Goal: Information Seeking & Learning: Learn about a topic

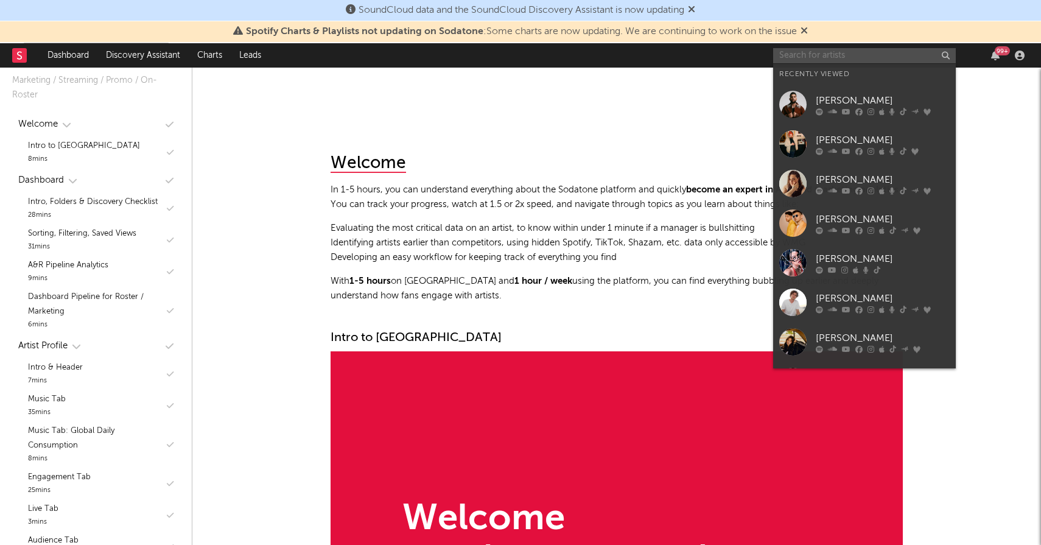
click at [875, 58] on input "text" at bounding box center [864, 55] width 183 height 15
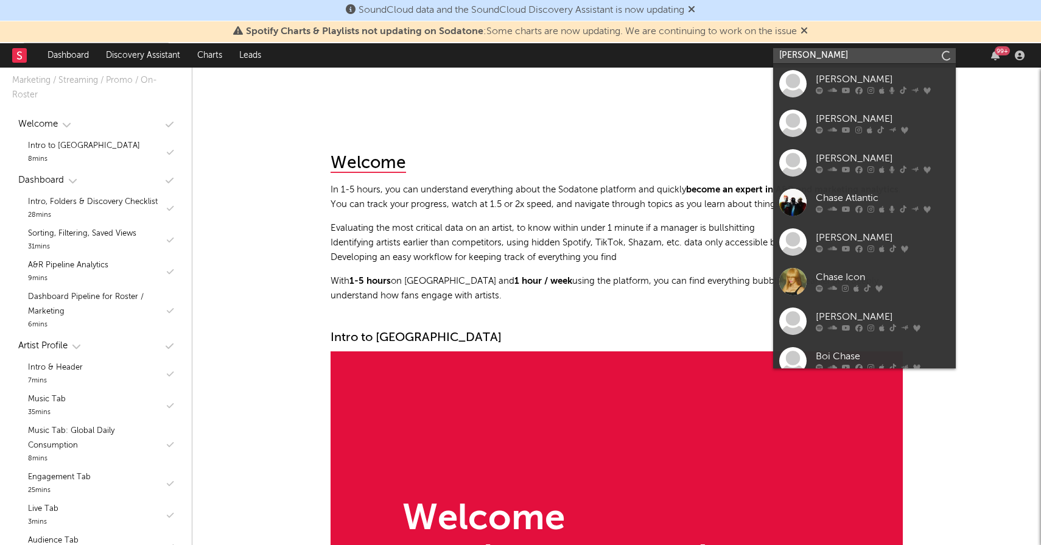
type input "[PERSON_NAME]"
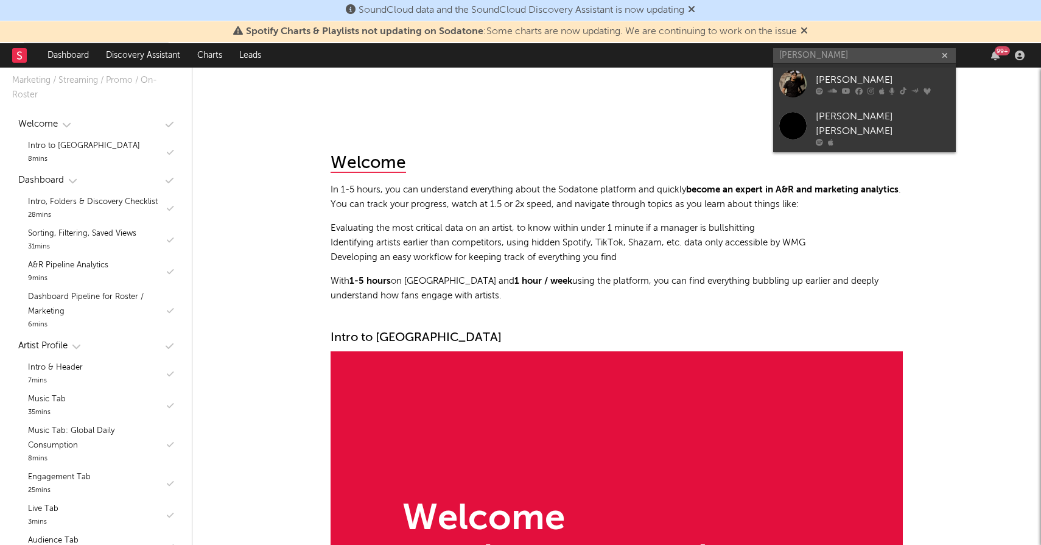
click at [899, 79] on div "[PERSON_NAME]" at bounding box center [883, 79] width 134 height 15
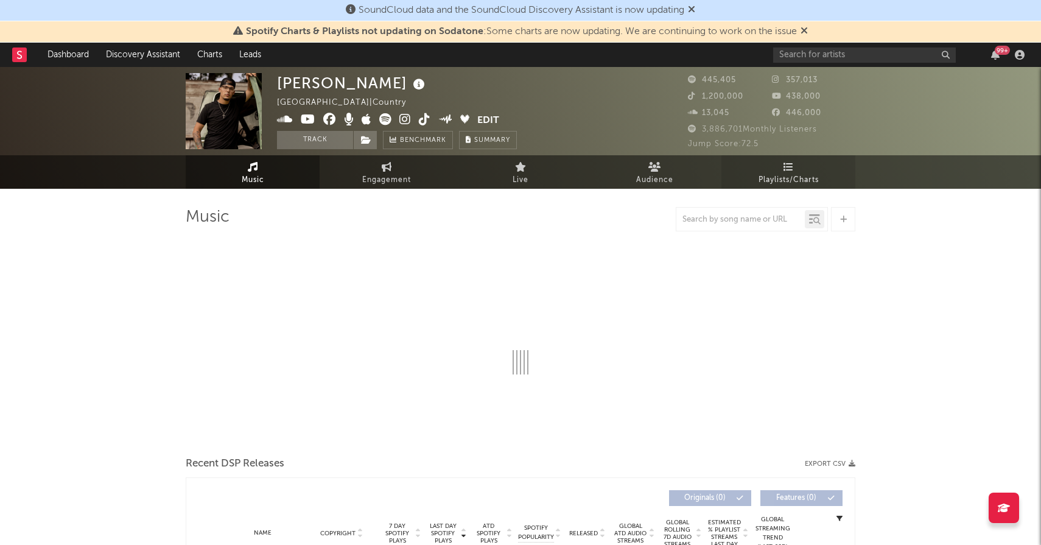
click at [803, 168] on link "Playlists/Charts" at bounding box center [789, 171] width 134 height 33
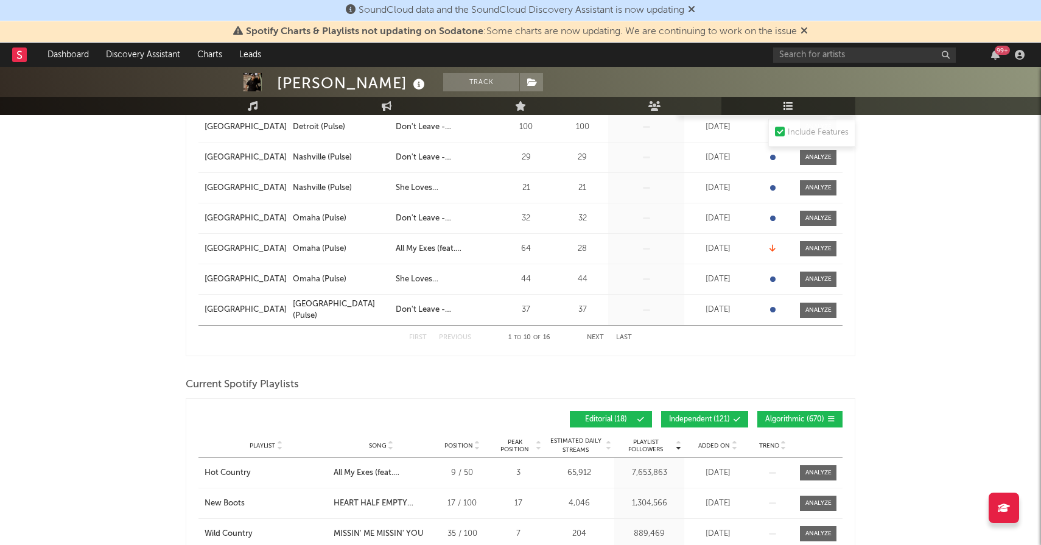
scroll to position [589, 0]
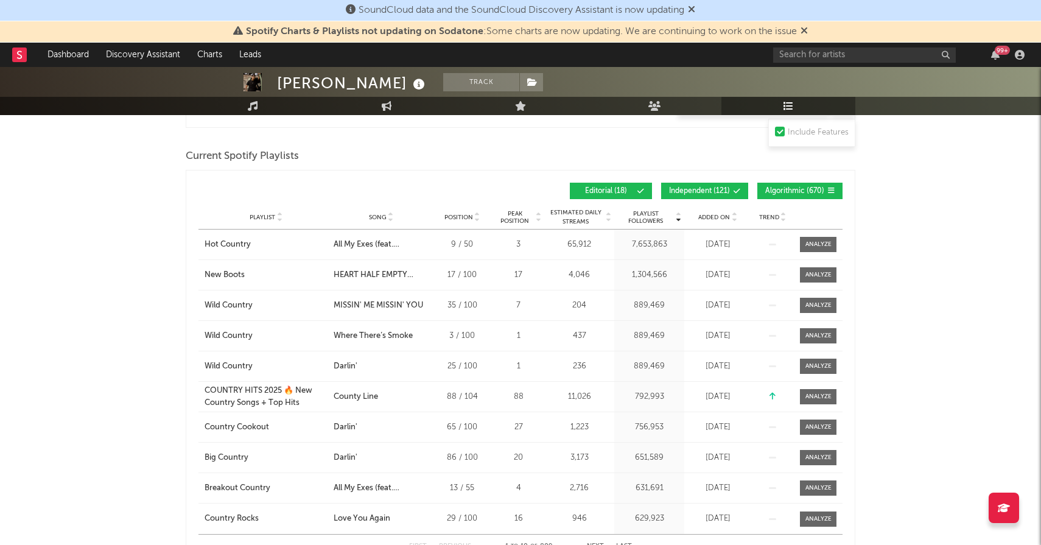
click at [710, 213] on div "Added On" at bounding box center [718, 217] width 61 height 9
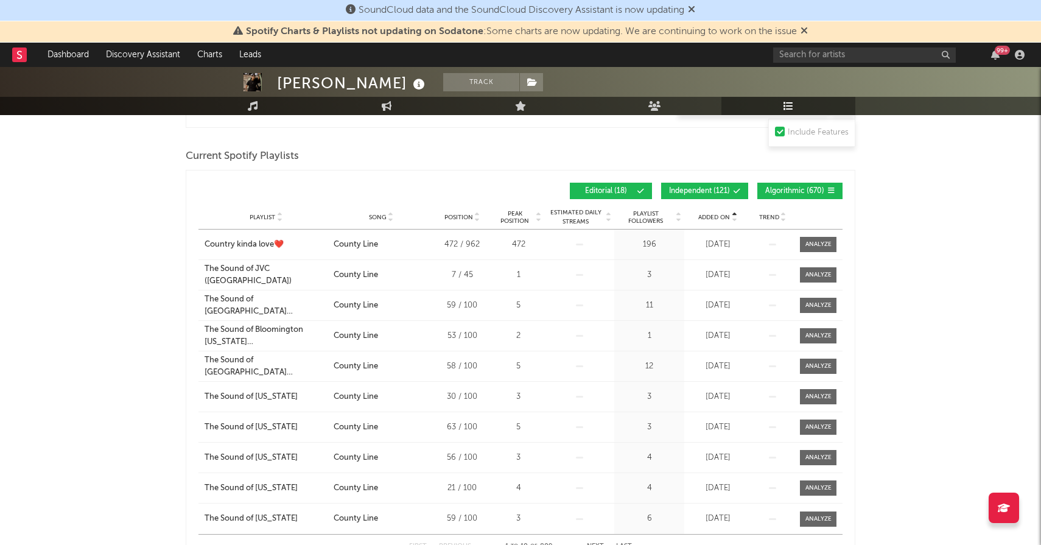
click at [768, 190] on span "Algorithmic ( 670 )" at bounding box center [795, 191] width 59 height 7
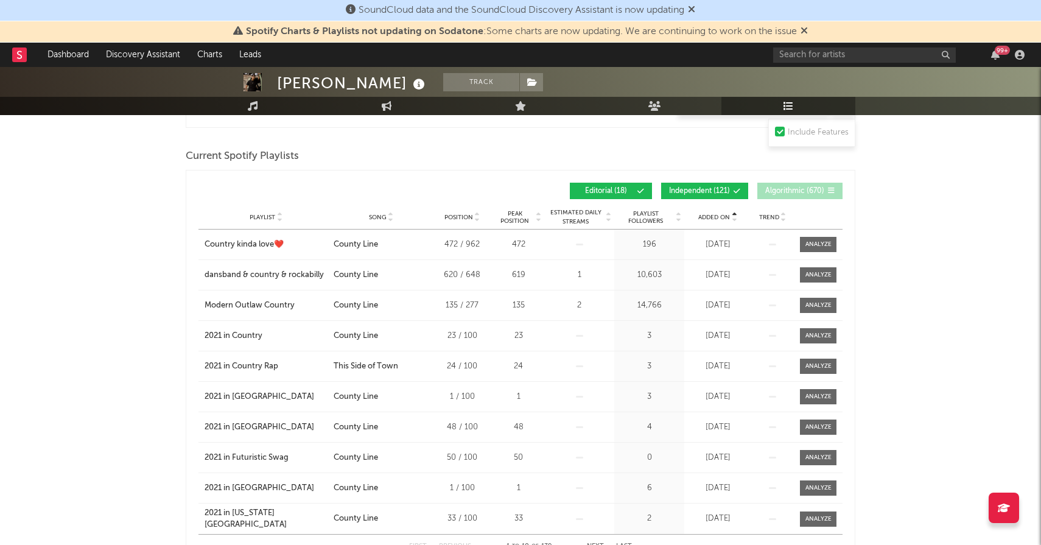
click at [728, 190] on span "Independent ( 121 )" at bounding box center [699, 191] width 61 height 7
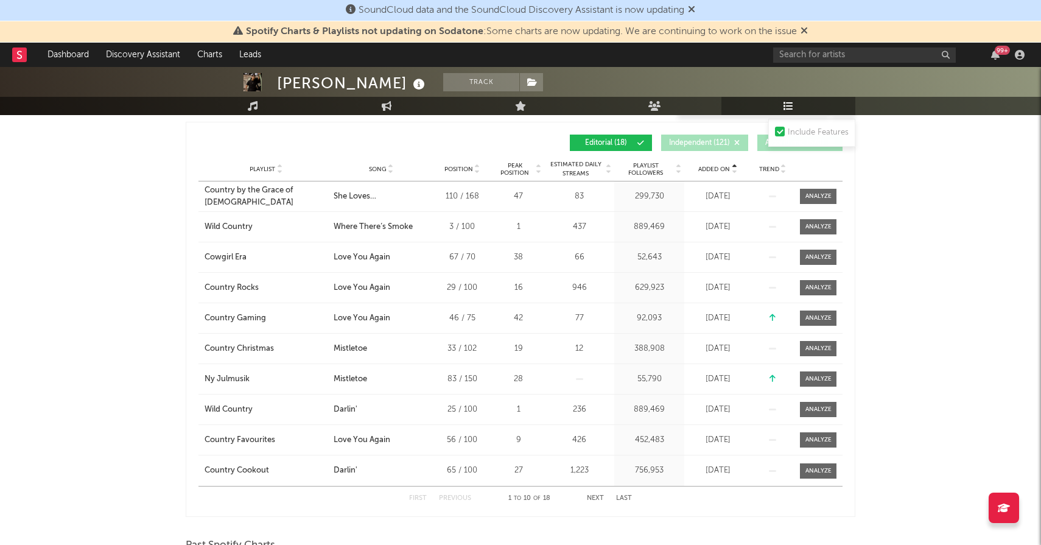
scroll to position [638, 0]
click at [720, 164] on div "Added On" at bounding box center [718, 168] width 61 height 9
